Goal: Information Seeking & Learning: Learn about a topic

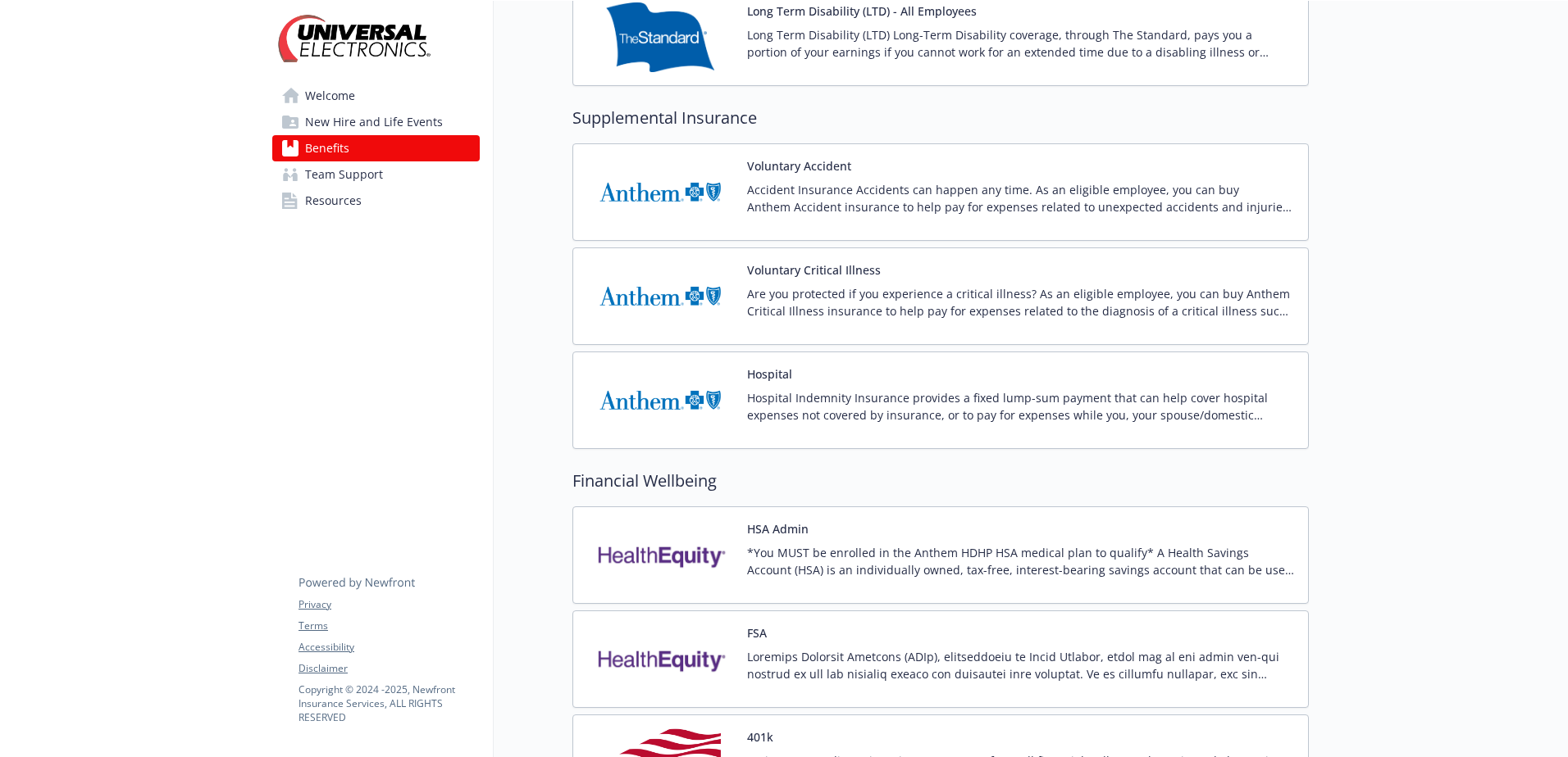
scroll to position [1393, 0]
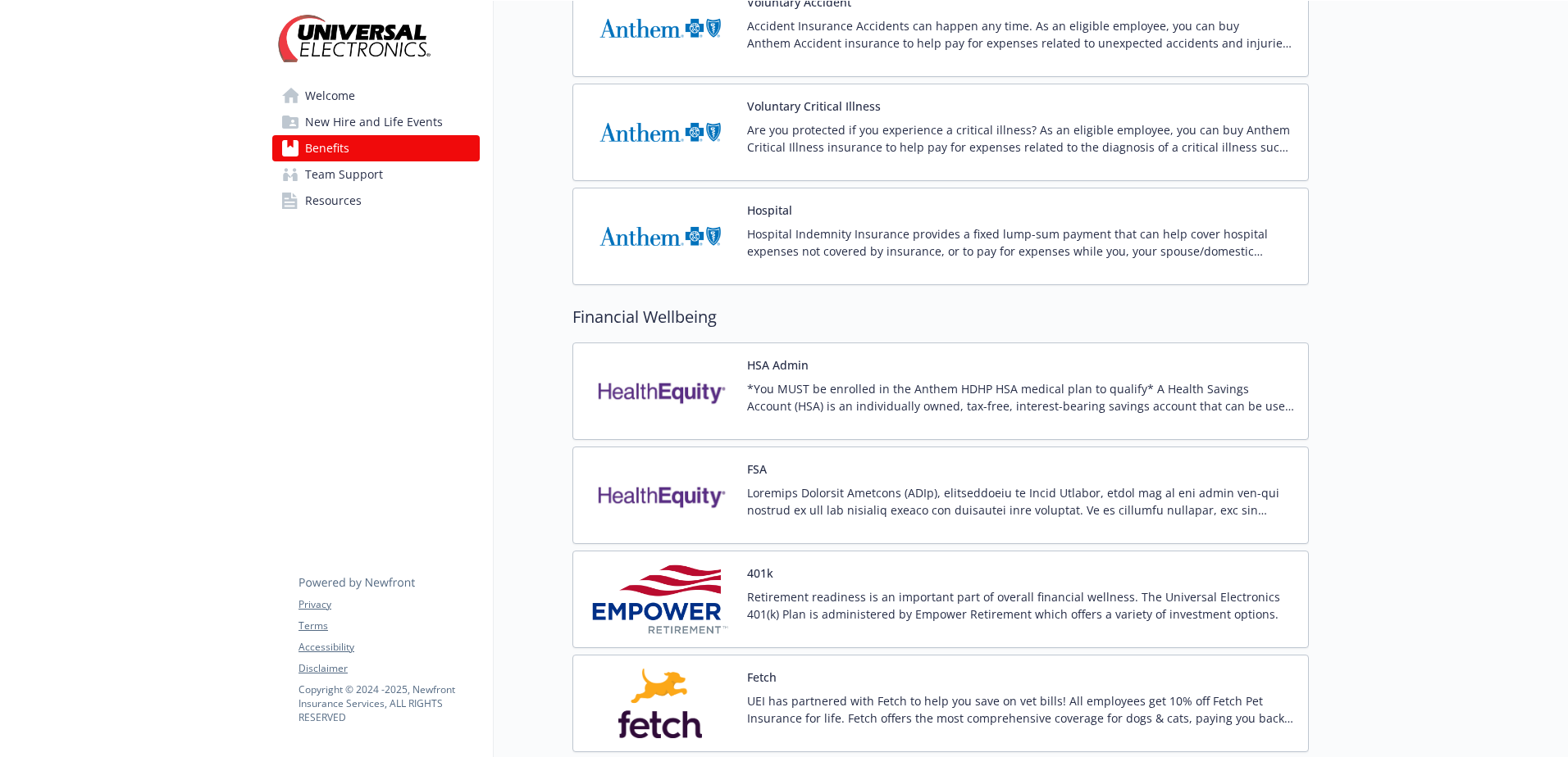
click at [901, 405] on p "*You MUST be enrolled in the Anthem HDHP HSA medical plan to qualify* A Health …" at bounding box center [1021, 398] width 548 height 34
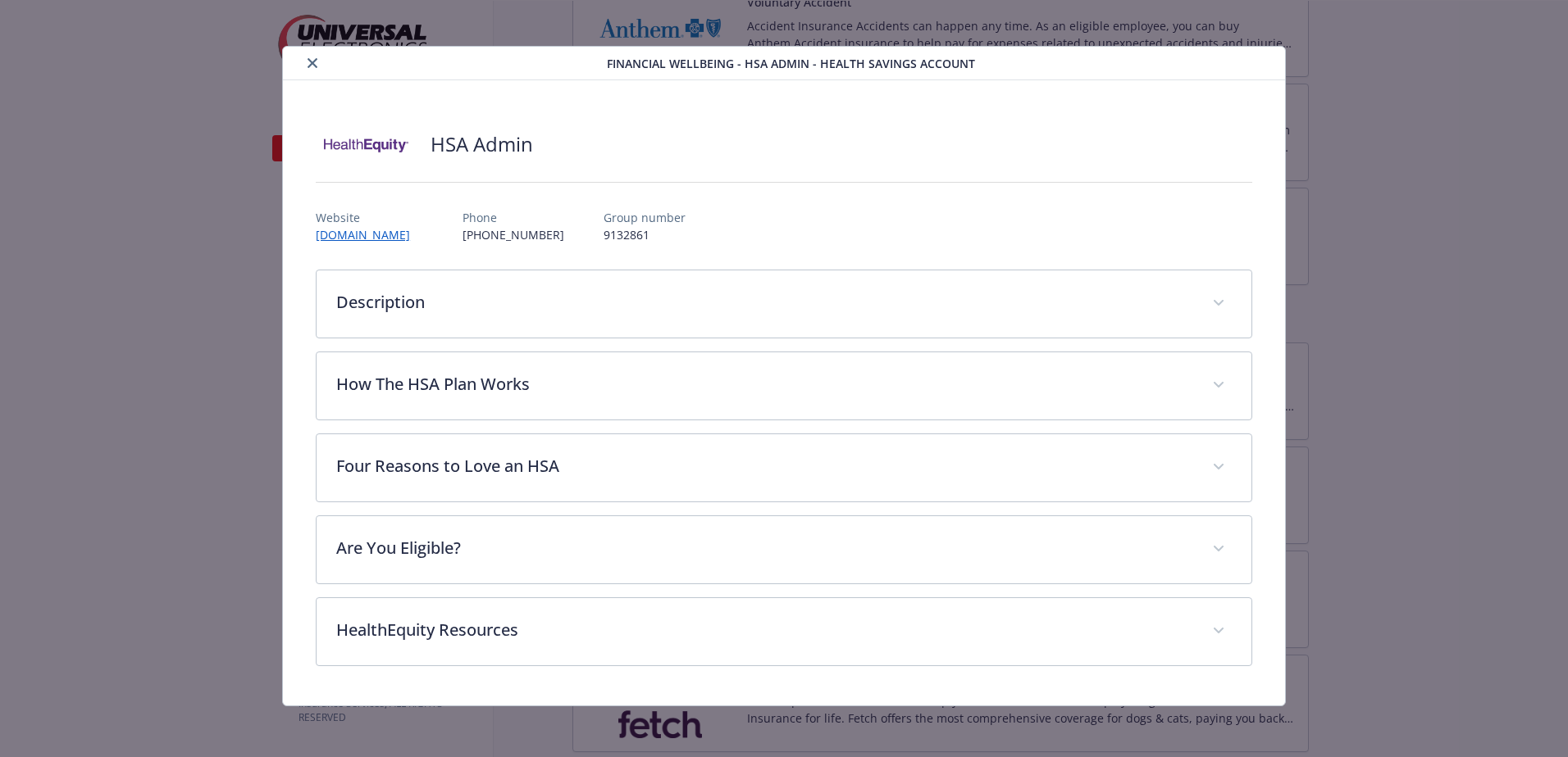
scroll to position [9, 0]
